Goal: Information Seeking & Learning: Learn about a topic

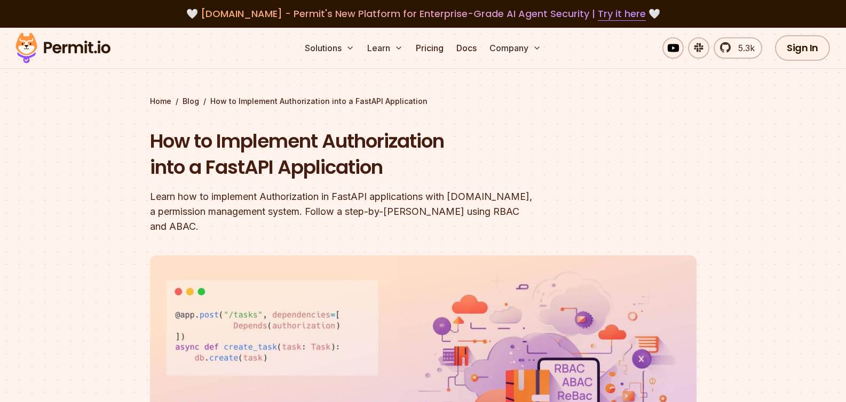
click at [637, 148] on header "How to Implement Authorization into a FastAPI Application Learn how to implemen…" at bounding box center [423, 374] width 546 height 492
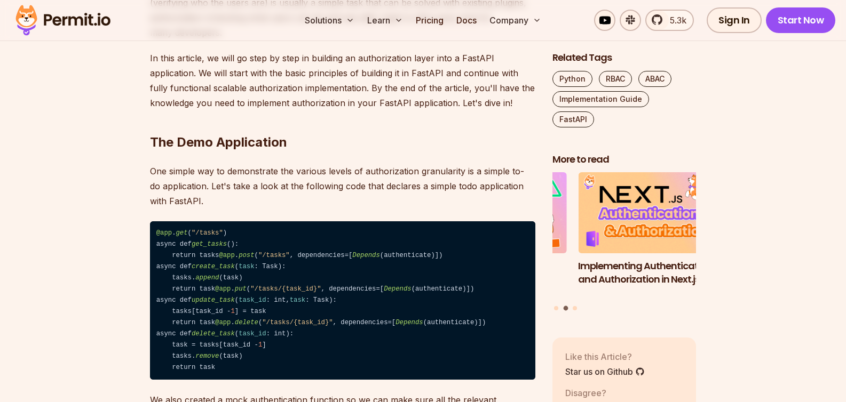
scroll to position [1055, 0]
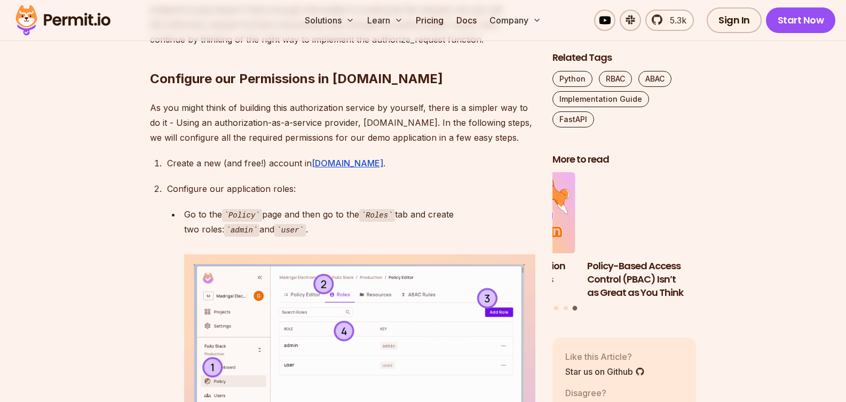
scroll to position [2568, 0]
